Goal: Task Accomplishment & Management: Complete application form

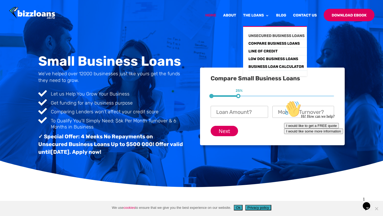
click at [276, 35] on link "Unsecured Business Loans" at bounding box center [277, 36] width 58 height 8
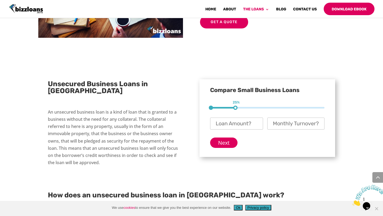
scroll to position [399, 0]
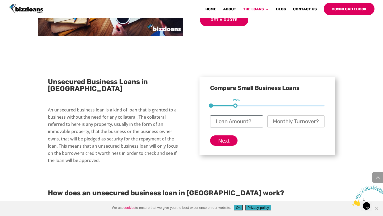
click at [237, 115] on input "Loan Amount? *" at bounding box center [236, 121] width 53 height 12
type input "$ 20,000"
click at [277, 131] on div "Next" at bounding box center [267, 138] width 114 height 15
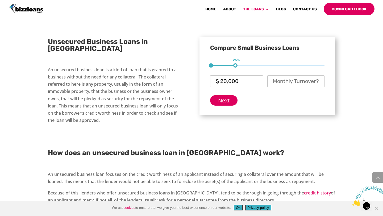
scroll to position [438, 0]
click at [290, 75] on input "Monthly Turnover? *" at bounding box center [295, 81] width 57 height 12
type input "$ 60,000"
click at [277, 94] on div "Compare Small Business Loans 1 25% 2 50% 3 75% Loan Amount? * $ 20,000 Monthly …" at bounding box center [267, 76] width 136 height 78
click at [226, 95] on input "Next" at bounding box center [223, 100] width 27 height 10
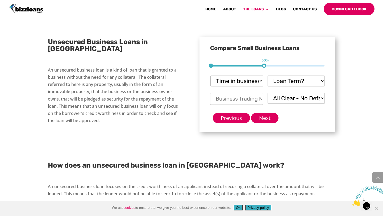
scroll to position [436, 0]
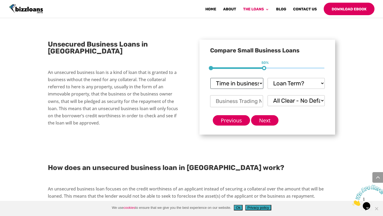
click at [260, 78] on select "Time in business? Startup under 6 months 6-12 months Over 12 months Over 24 mon…" at bounding box center [236, 83] width 53 height 11
select select "Startup"
click at [322, 78] on select "Loan Term? 1-3 months 3-6 months 6 - 12 months 12 - 18 months 18 - 24 months 24…" at bounding box center [295, 83] width 57 height 11
select select "24 - 36 months.....you'll need security"
click at [317, 78] on select "Loan Term? 1-3 months 3-6 months 6 - 12 months 12 - 18 months 18 - 24 months 24…" at bounding box center [295, 83] width 57 height 11
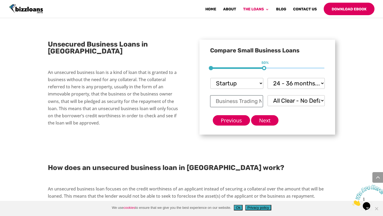
click at [262, 95] on input "Business Trading Name *" at bounding box center [236, 101] width 53 height 12
click at [322, 95] on select "All Clear - No Defaults I Have Paid Defaults I have Unpaid Defaults" at bounding box center [295, 100] width 57 height 11
click at [238, 95] on input "Business Trading Name *" at bounding box center [236, 101] width 53 height 12
click at [230, 95] on input "veenaram Ltd" at bounding box center [236, 101] width 53 height 12
type input "veena ram Ltd"
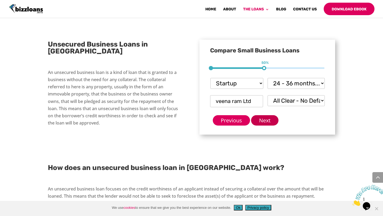
click at [266, 115] on input "Next" at bounding box center [264, 120] width 27 height 10
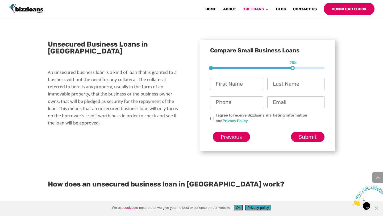
scroll to position [7, 13]
click at [238, 78] on input "First Name *" at bounding box center [236, 84] width 53 height 12
type input "Ashish"
click at [279, 78] on input "Last Name *" at bounding box center [295, 84] width 57 height 12
type input "Arya"
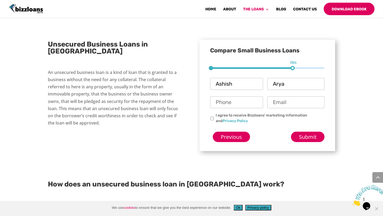
click at [242, 96] on input "Phone *" at bounding box center [236, 102] width 53 height 12
type input "0210788801"
click at [287, 96] on input "Email *" at bounding box center [295, 102] width 57 height 12
type input "veenaramltd@gmail.com"
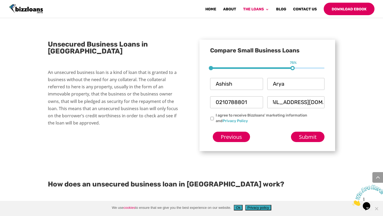
scroll to position [0, 0]
click at [212, 117] on input "I agree to receive Bizzloans' marketing information and Privacy Policy" at bounding box center [211, 118] width 3 height 3
checkbox input "true"
click at [313, 132] on input "Submit" at bounding box center [307, 137] width 33 height 10
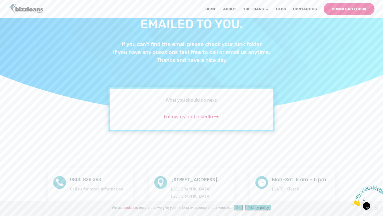
scroll to position [80, 0]
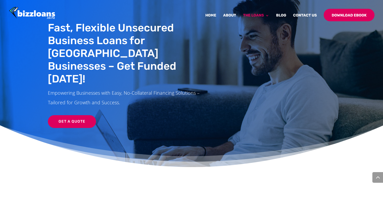
scroll to position [435, 0]
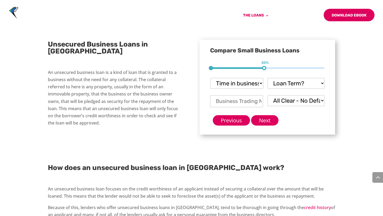
scroll to position [410, 0]
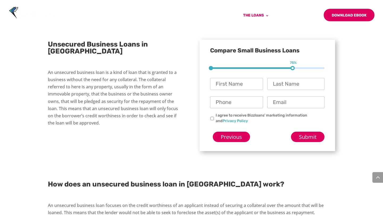
scroll to position [436, 0]
